Goal: Check status: Check status

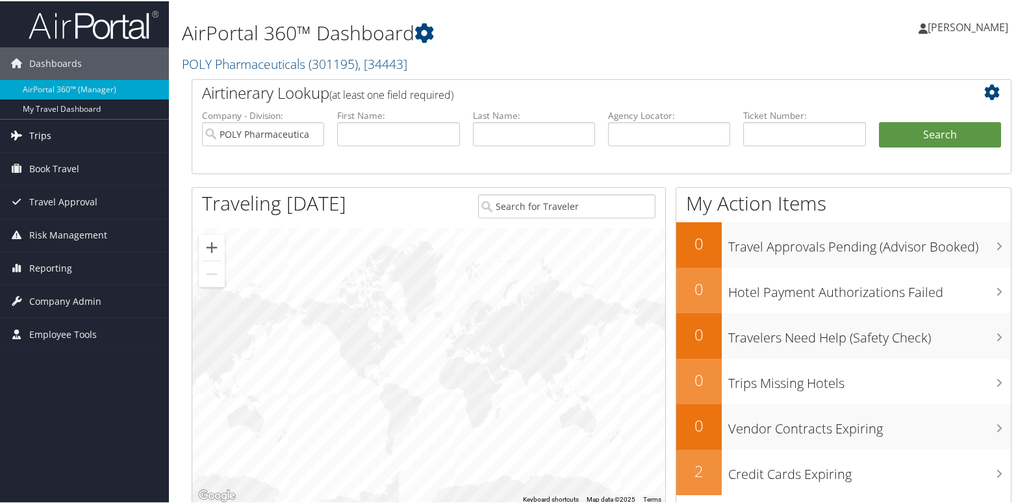
click at [44, 144] on span "Trips" at bounding box center [40, 134] width 22 height 32
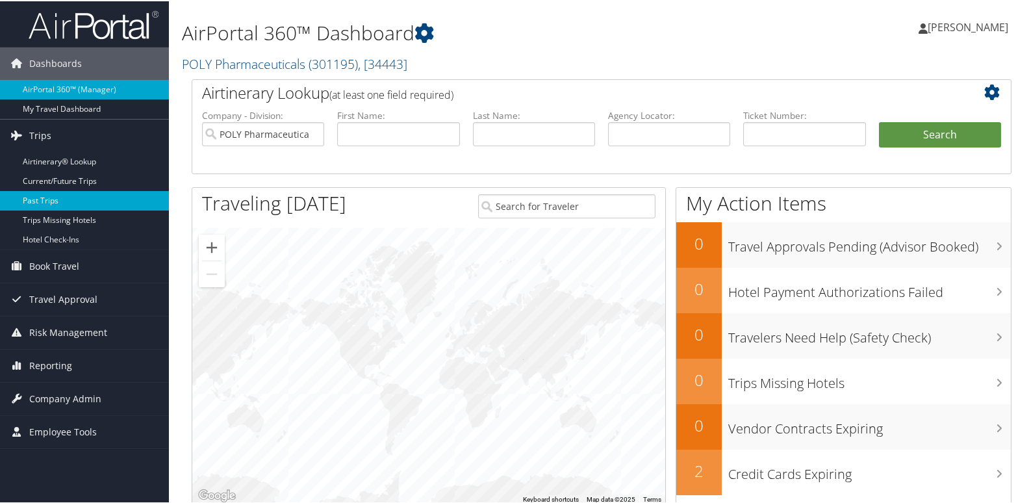
click at [54, 197] on link "Past Trips" at bounding box center [84, 199] width 169 height 19
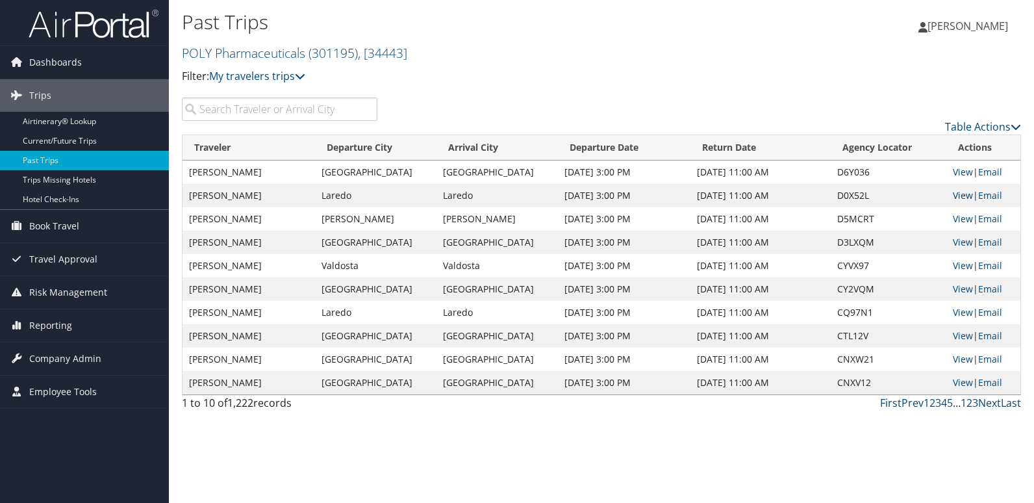
click at [957, 199] on link "View" at bounding box center [963, 195] width 20 height 12
click at [887, 401] on link "First" at bounding box center [890, 402] width 21 height 14
click at [910, 403] on link "Prev" at bounding box center [912, 402] width 22 height 14
click at [56, 123] on link "Airtinerary® Lookup" at bounding box center [84, 121] width 169 height 19
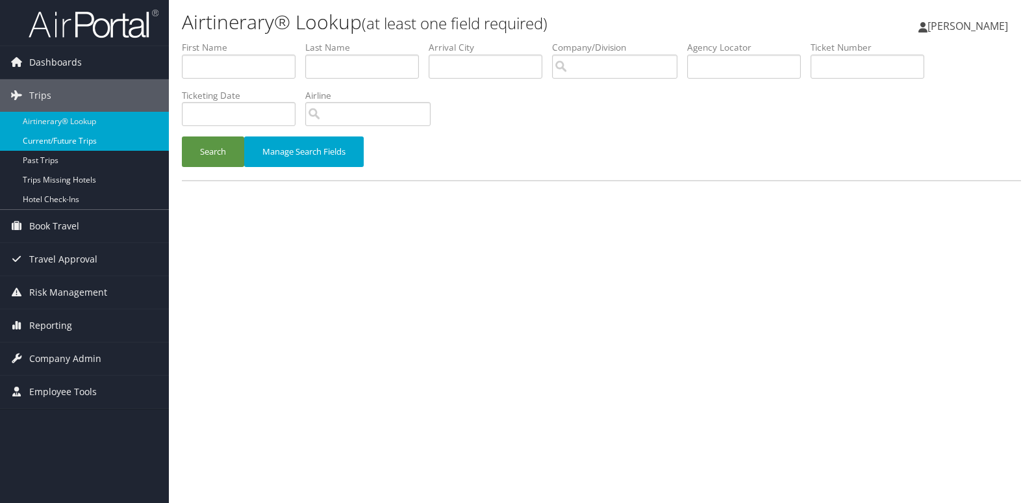
click at [60, 142] on link "Current/Future Trips" at bounding box center [84, 140] width 169 height 19
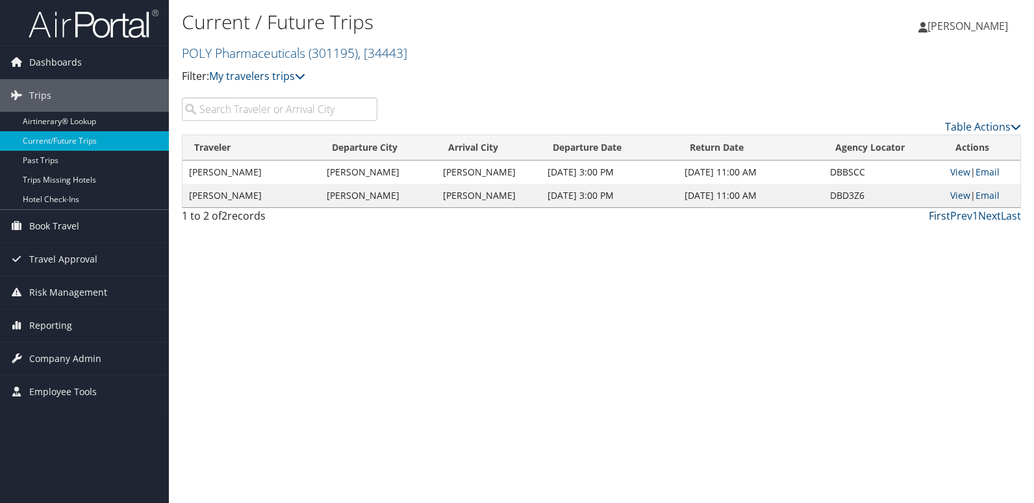
click at [941, 216] on link "First" at bounding box center [939, 215] width 21 height 14
click at [946, 212] on link "First" at bounding box center [939, 215] width 21 height 14
click at [963, 220] on link "Prev" at bounding box center [961, 215] width 22 height 14
click at [219, 110] on input "search" at bounding box center [279, 108] width 195 height 23
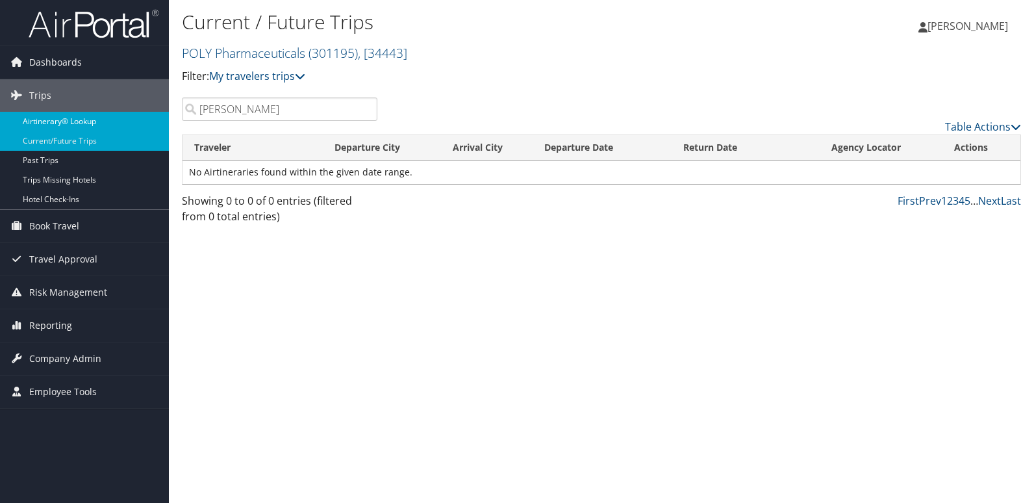
drag, startPoint x: 240, startPoint y: 114, endPoint x: 158, endPoint y: 113, distance: 81.2
click at [191, 104] on input "bobby" at bounding box center [279, 108] width 195 height 23
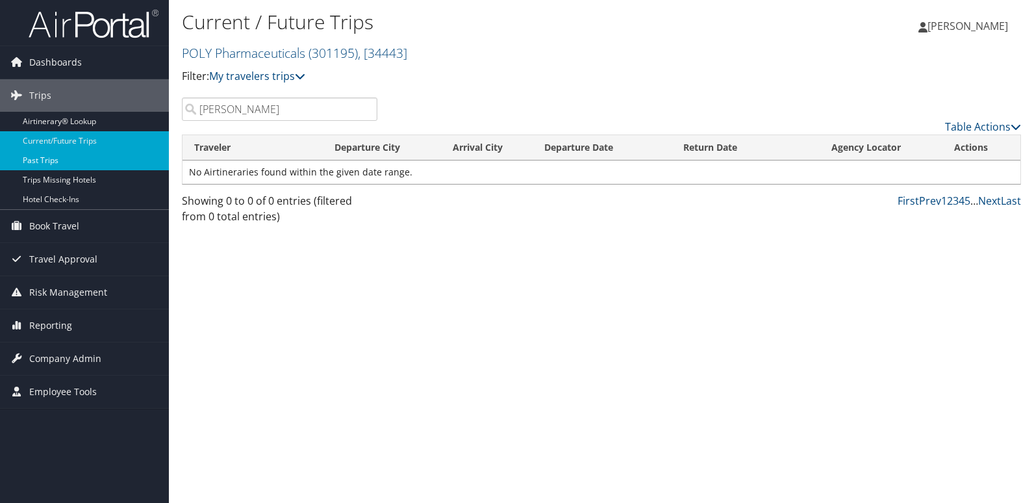
type input "bobby"
click at [45, 158] on link "Past Trips" at bounding box center [84, 160] width 169 height 19
